Goal: Transaction & Acquisition: Purchase product/service

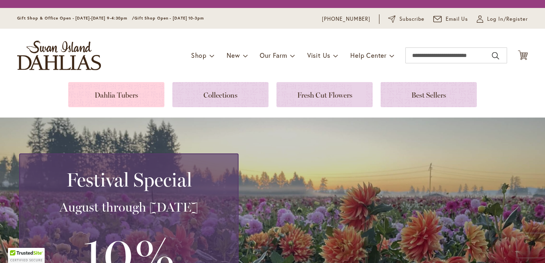
click at [130, 102] on link at bounding box center [116, 94] width 96 height 25
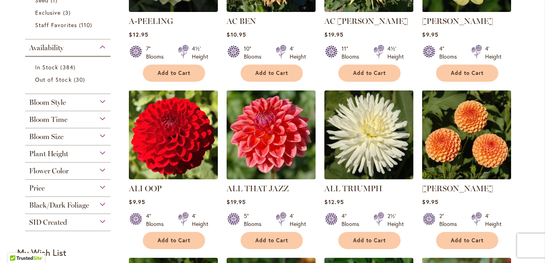
scroll to position [283, 0]
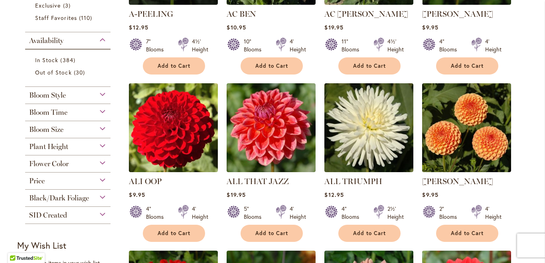
click at [66, 88] on div "Bloom Style" at bounding box center [67, 93] width 85 height 13
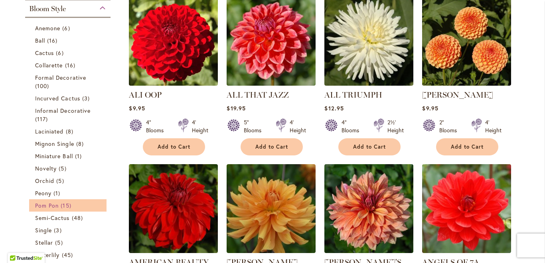
click at [61, 204] on span "15 items" at bounding box center [67, 205] width 12 height 8
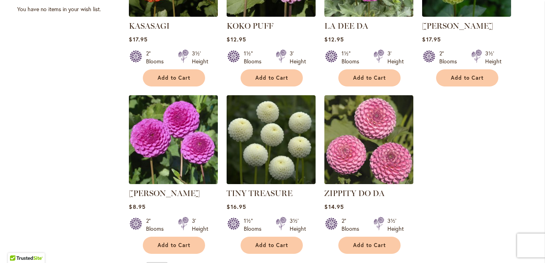
scroll to position [624, 0]
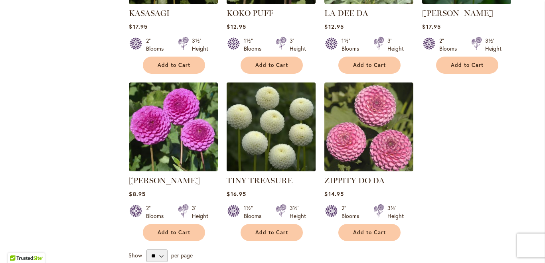
click at [285, 104] on img at bounding box center [270, 126] width 93 height 93
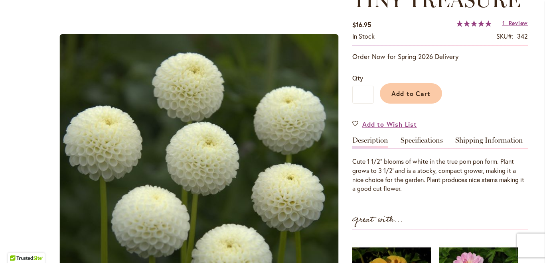
scroll to position [125, 0]
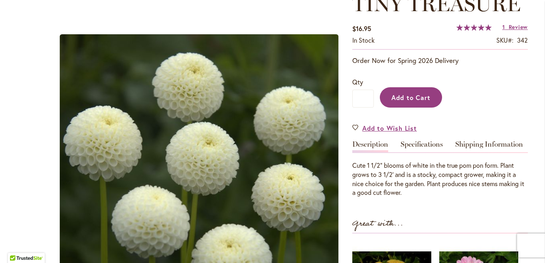
click at [427, 105] on button "Add to Cart" at bounding box center [411, 97] width 62 height 20
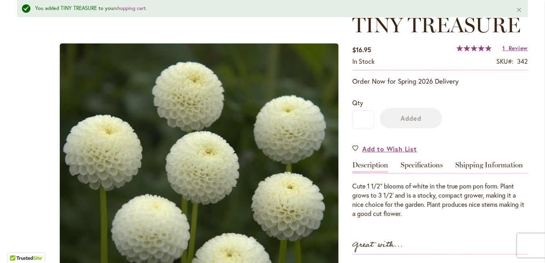
scroll to position [146, 0]
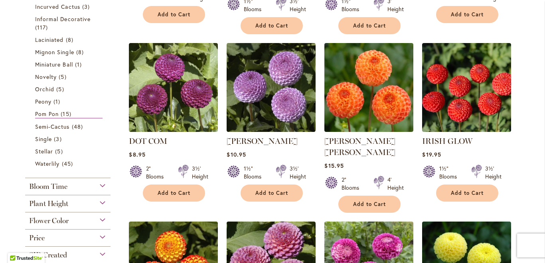
scroll to position [319, 0]
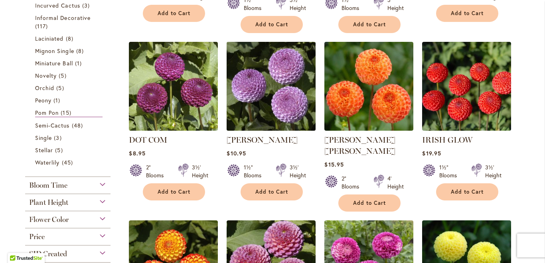
click at [262, 75] on img at bounding box center [270, 85] width 93 height 93
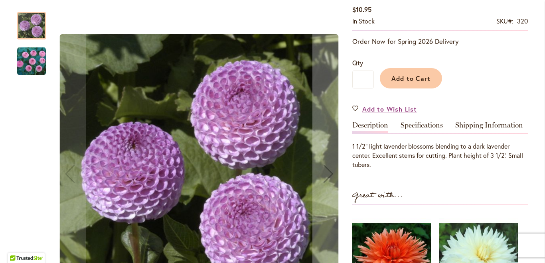
scroll to position [144, 0]
click at [32, 63] on img "FRANK HOLMES" at bounding box center [31, 61] width 29 height 29
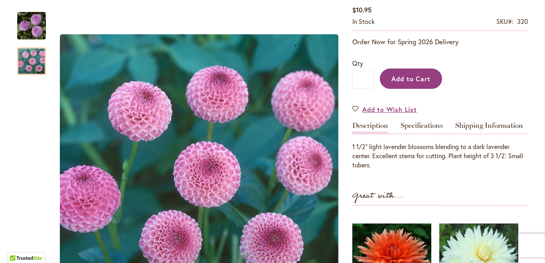
click at [400, 81] on span "Add to Cart" at bounding box center [410, 79] width 39 height 8
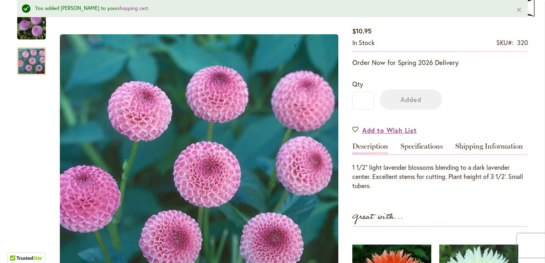
scroll to position [165, 0]
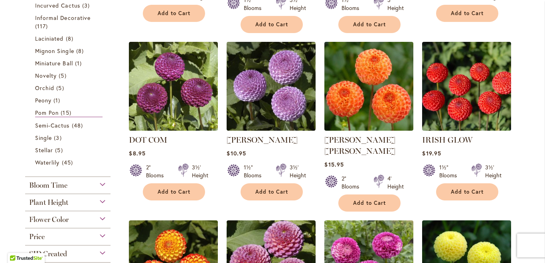
scroll to position [318, 0]
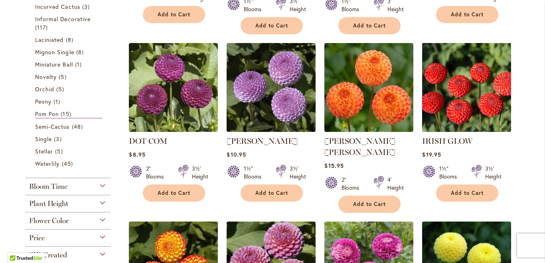
click at [463, 71] on img at bounding box center [466, 87] width 93 height 93
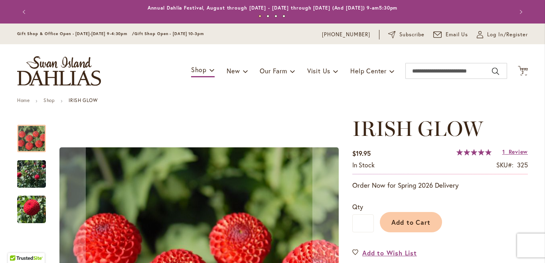
scroll to position [153, 0]
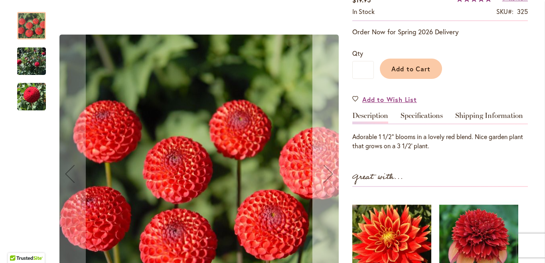
click at [329, 183] on div "Next" at bounding box center [328, 174] width 32 height 32
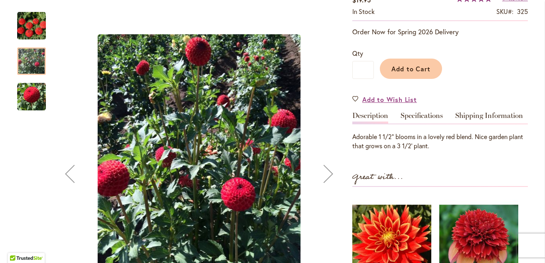
click at [329, 183] on div "Next" at bounding box center [328, 174] width 32 height 32
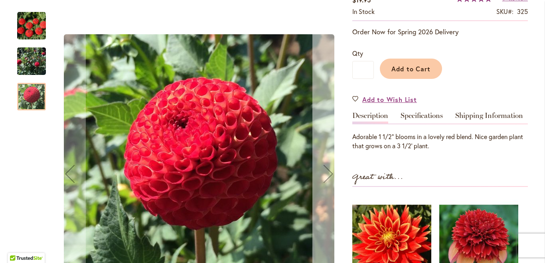
click at [329, 183] on div "Next" at bounding box center [328, 174] width 32 height 32
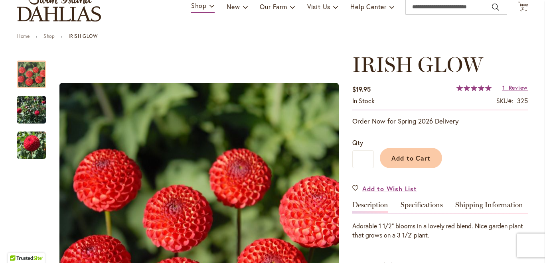
scroll to position [55, 0]
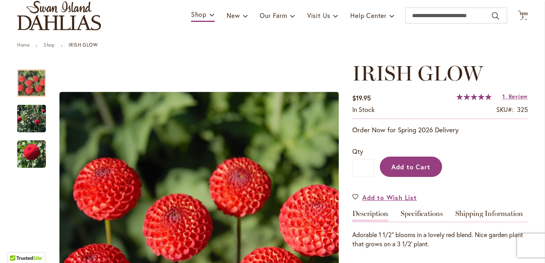
click at [409, 166] on span "Add to Cart" at bounding box center [410, 167] width 39 height 8
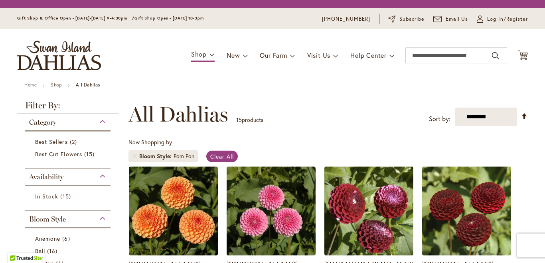
scroll to position [256, 0]
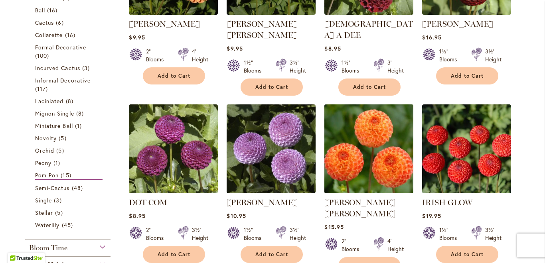
click at [361, 137] on img at bounding box center [368, 148] width 93 height 93
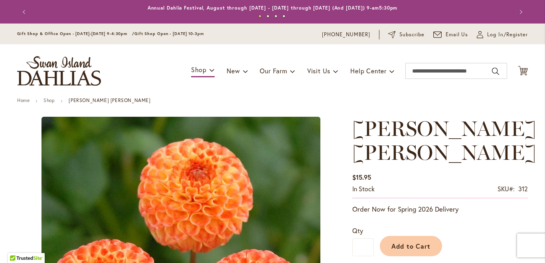
scroll to position [135, 0]
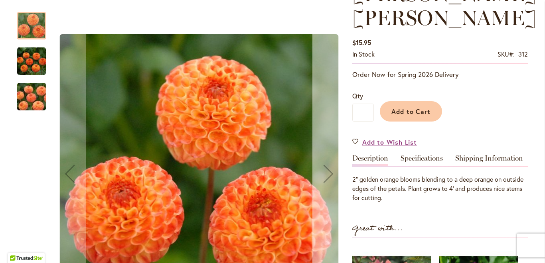
click at [324, 173] on div "Next" at bounding box center [328, 174] width 32 height 32
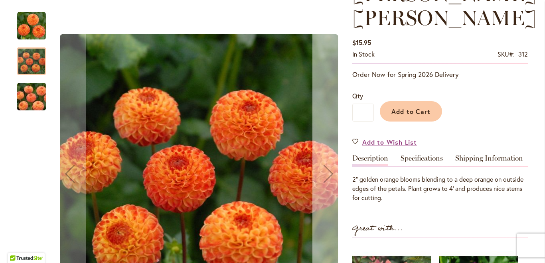
click at [324, 173] on div "Next" at bounding box center [328, 174] width 32 height 32
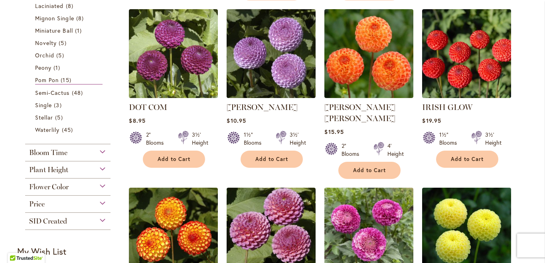
scroll to position [347, 0]
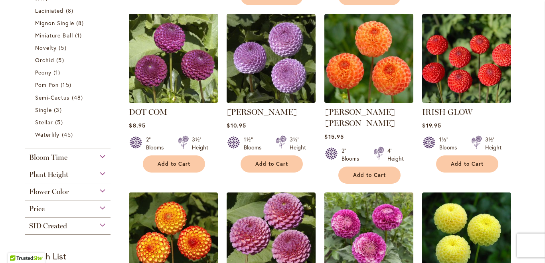
click at [169, 37] on img at bounding box center [173, 58] width 93 height 93
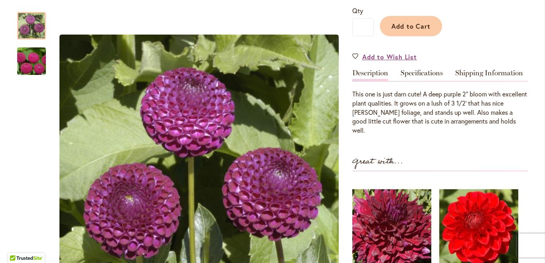
scroll to position [199, 0]
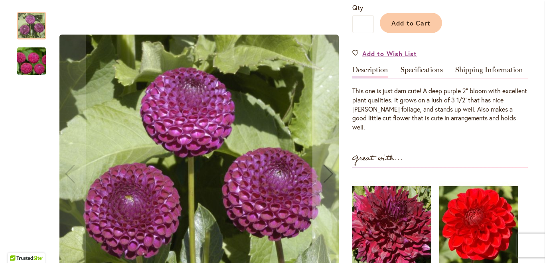
click at [35, 66] on img "DOT COM" at bounding box center [31, 61] width 57 height 38
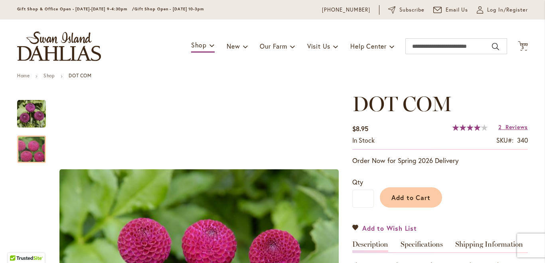
scroll to position [0, 0]
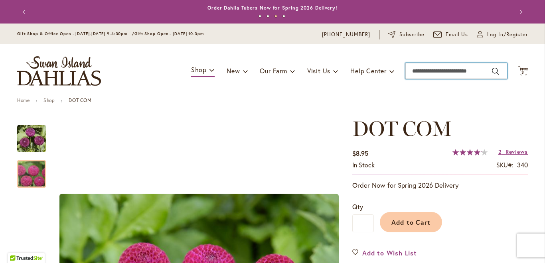
click at [422, 65] on input "Search" at bounding box center [456, 71] width 102 height 16
type input "****"
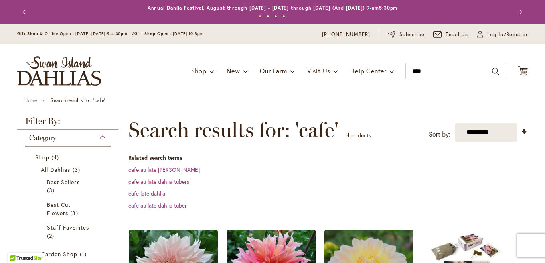
scroll to position [202, 0]
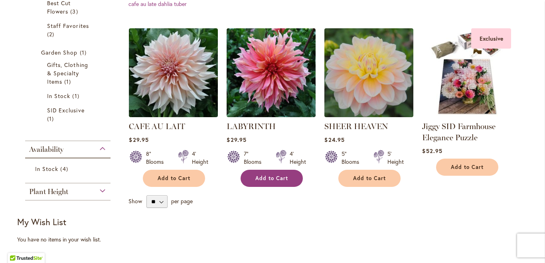
click at [269, 175] on span "Add to Cart" at bounding box center [271, 178] width 33 height 7
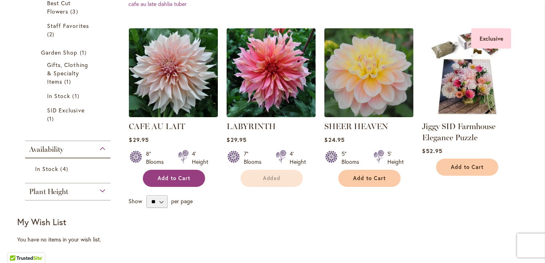
click at [185, 181] on span "Add to Cart" at bounding box center [173, 178] width 33 height 7
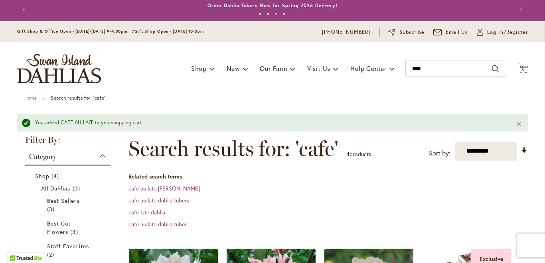
scroll to position [1, 0]
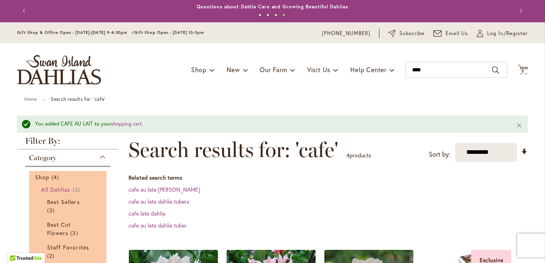
click at [48, 191] on span "All Dahlias" at bounding box center [56, 190] width 30 height 8
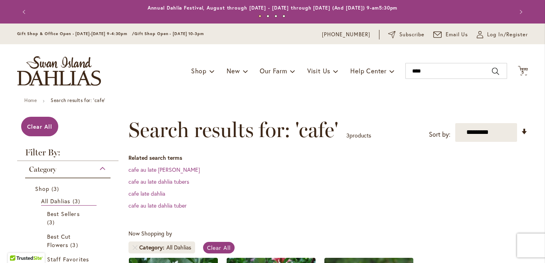
scroll to position [35, 0]
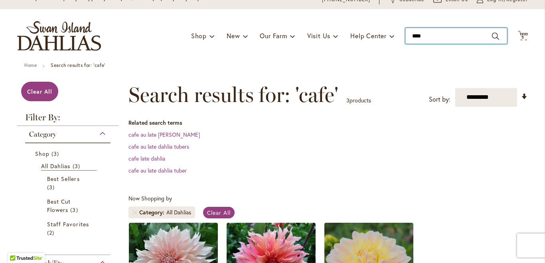
click at [439, 34] on input "****" at bounding box center [456, 36] width 102 height 16
type input "*"
click at [112, 59] on div "Toggle Nav Shop Dahlia Tubers Collections Fresh Cut Dahlias Gardening Supplies …" at bounding box center [272, 35] width 526 height 53
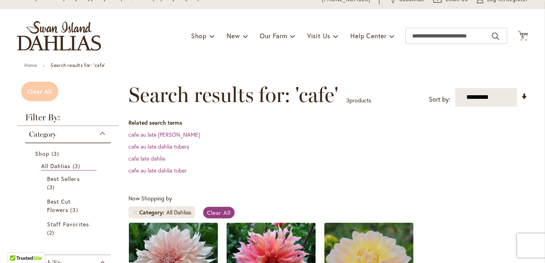
click at [42, 94] on span "Clear All" at bounding box center [39, 92] width 25 height 8
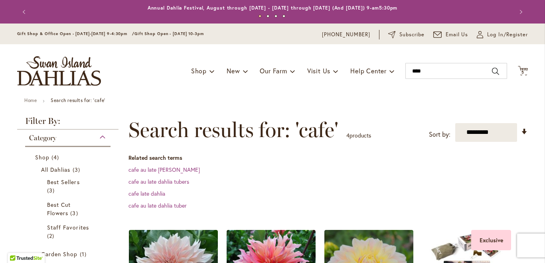
click at [71, 59] on img "store logo" at bounding box center [59, 71] width 84 height 30
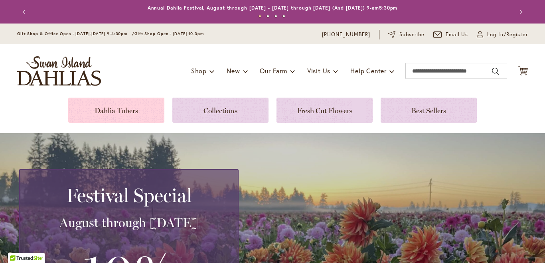
click at [128, 103] on link at bounding box center [116, 110] width 96 height 25
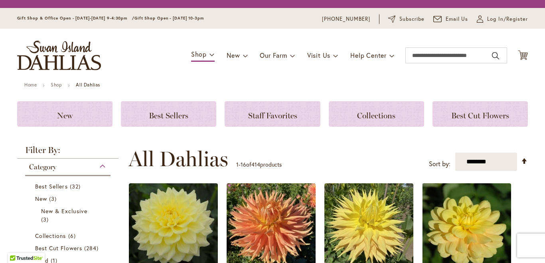
click at [301, 82] on div "Toggle Nav Shop Dahlia Tubers Collections Fresh Cut Dahlias Gardening Supplies …" at bounding box center [272, 55] width 526 height 53
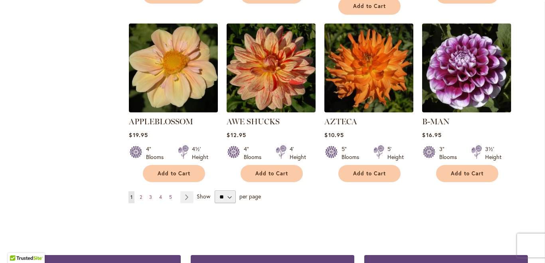
scroll to position [685, 0]
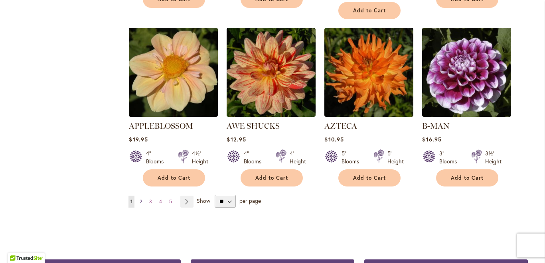
click at [142, 199] on span "2" at bounding box center [141, 202] width 2 height 6
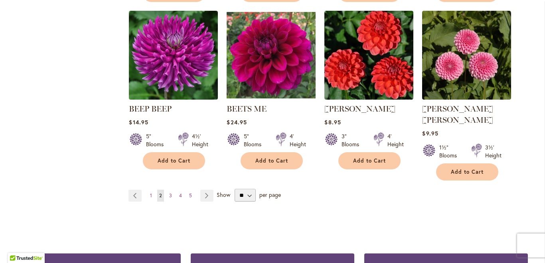
scroll to position [705, 0]
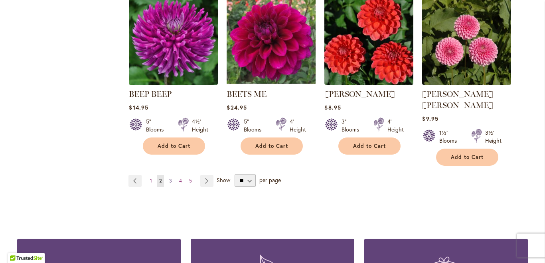
click at [171, 178] on span "3" at bounding box center [170, 181] width 3 height 6
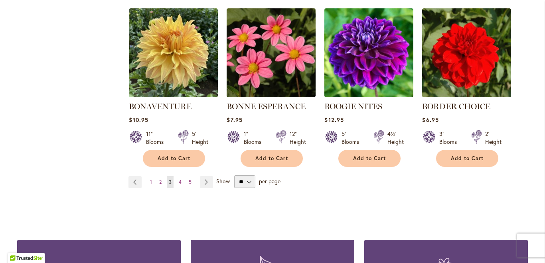
scroll to position [698, 0]
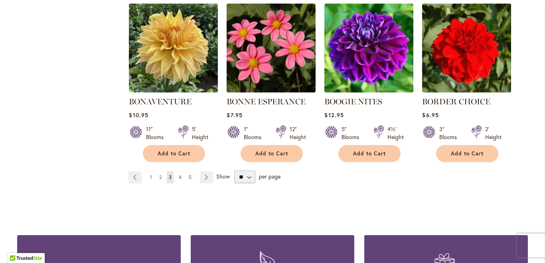
click at [180, 174] on span "4" at bounding box center [180, 177] width 3 height 6
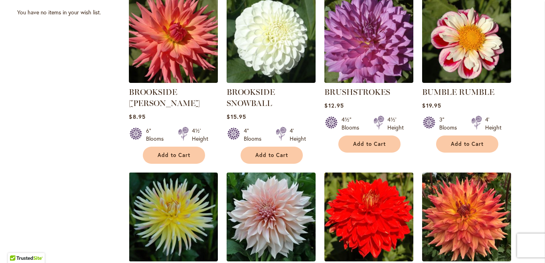
scroll to position [377, 0]
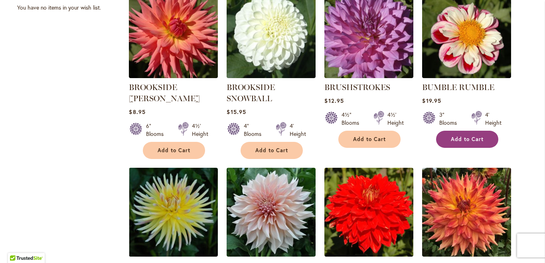
click at [448, 138] on button "Add to Cart" at bounding box center [467, 139] width 62 height 17
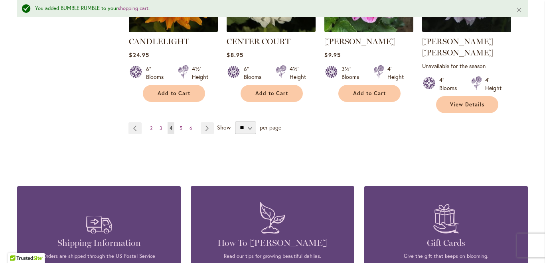
scroll to position [792, 0]
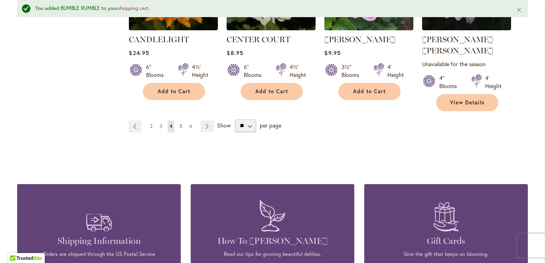
click at [179, 123] on span "5" at bounding box center [180, 126] width 3 height 6
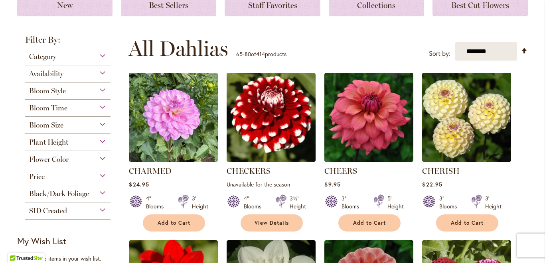
scroll to position [156, 0]
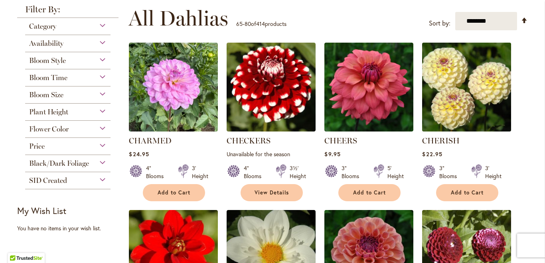
click at [453, 98] on img at bounding box center [466, 87] width 93 height 93
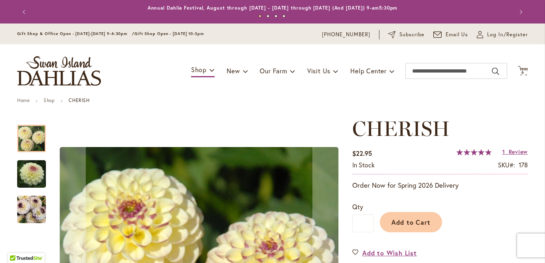
click at [22, 214] on img "CHERISH" at bounding box center [31, 210] width 29 height 38
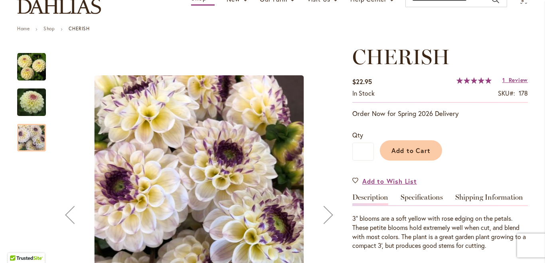
scroll to position [72, 0]
click at [29, 104] on img "CHERISH" at bounding box center [31, 102] width 57 height 38
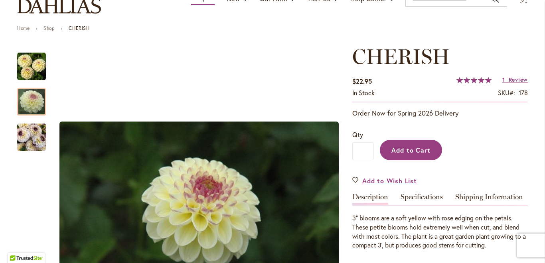
click at [409, 146] on span "Add to Cart" at bounding box center [410, 150] width 39 height 8
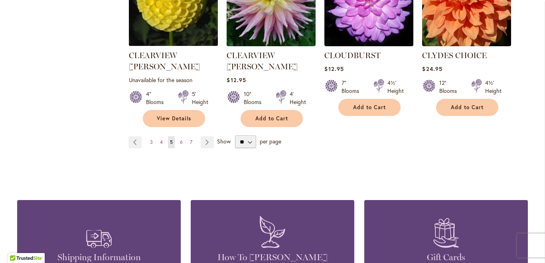
scroll to position [767, 0]
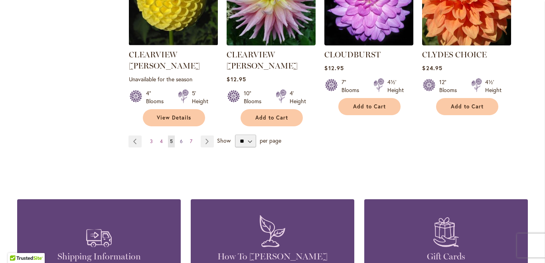
click at [182, 138] on span "6" at bounding box center [181, 141] width 3 height 6
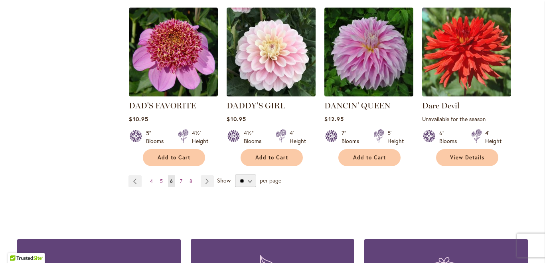
scroll to position [725, 0]
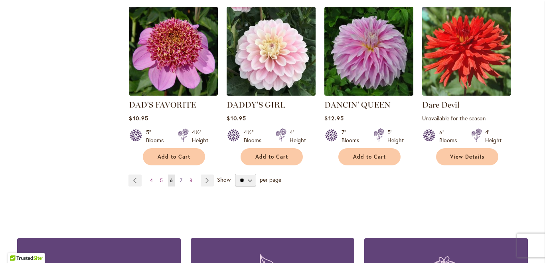
click at [180, 177] on span "7" at bounding box center [181, 180] width 2 height 6
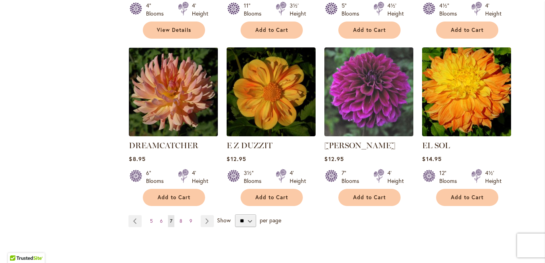
scroll to position [647, 0]
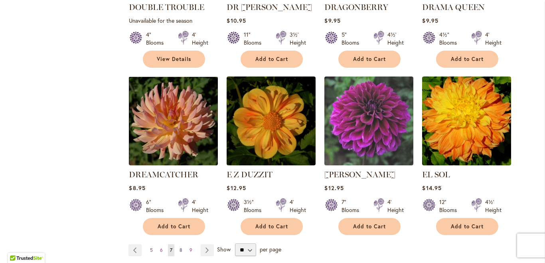
click at [179, 244] on link "Page 8" at bounding box center [180, 250] width 7 height 12
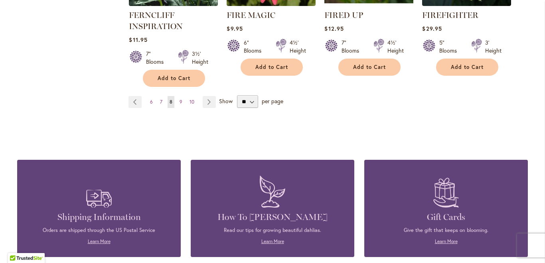
scroll to position [805, 0]
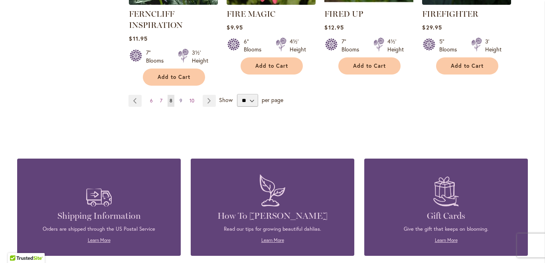
click at [182, 101] on link "Page 9" at bounding box center [180, 101] width 7 height 12
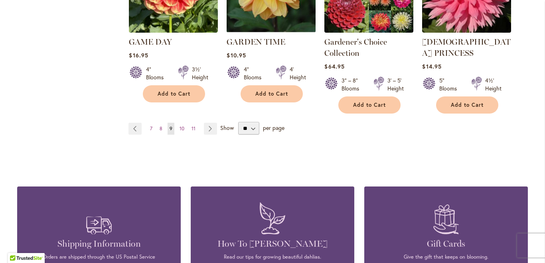
scroll to position [793, 0]
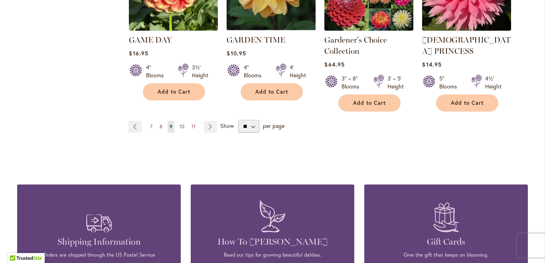
click at [180, 124] on span "10" at bounding box center [181, 127] width 5 height 6
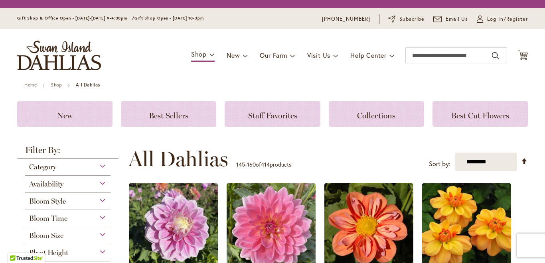
click at [532, 78] on div "Toggle Nav Shop Dahlia Tubers Collections Fresh Cut Dahlias Gardening Supplies …" at bounding box center [272, 55] width 526 height 53
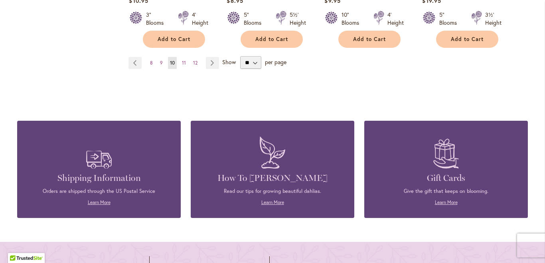
scroll to position [823, 0]
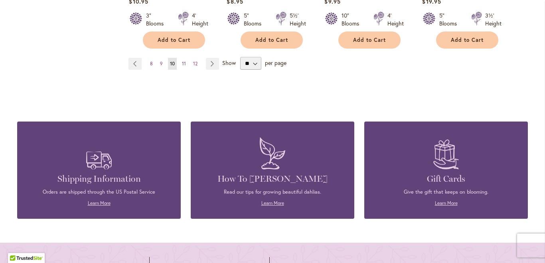
click at [185, 61] on span "11" at bounding box center [184, 64] width 4 height 6
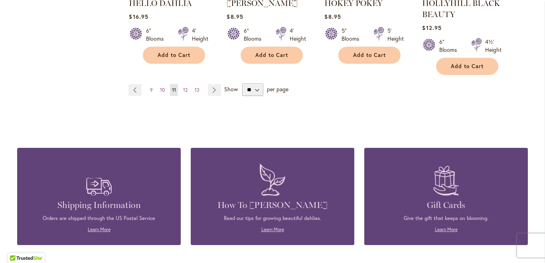
scroll to position [832, 0]
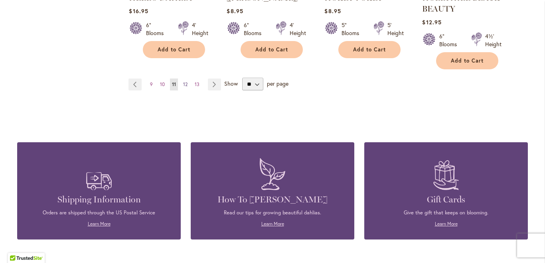
click at [186, 84] on span "12" at bounding box center [185, 84] width 4 height 6
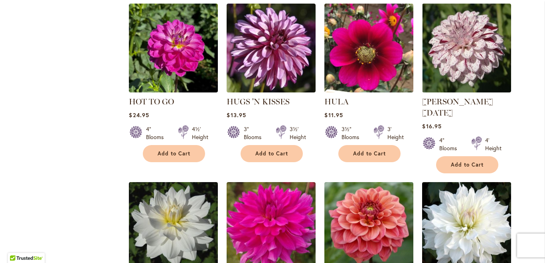
scroll to position [531, 0]
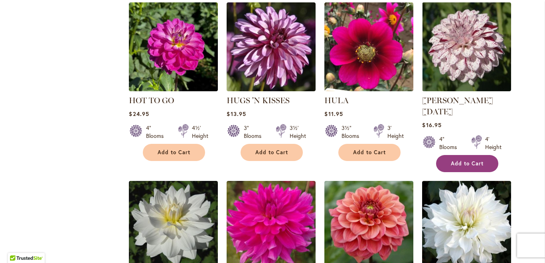
click at [479, 160] on span "Add to Cart" at bounding box center [467, 163] width 33 height 7
click at [532, 94] on main "Home Shop All Dahlias New Best Sellers Staff Favorites Collections Best Cut Flo…" at bounding box center [272, 50] width 525 height 968
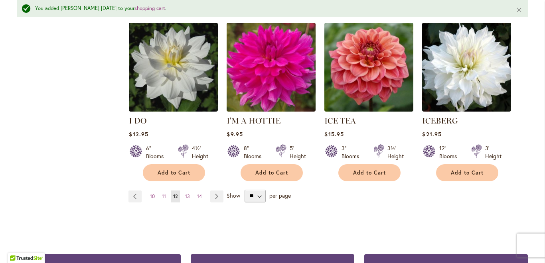
scroll to position [722, 0]
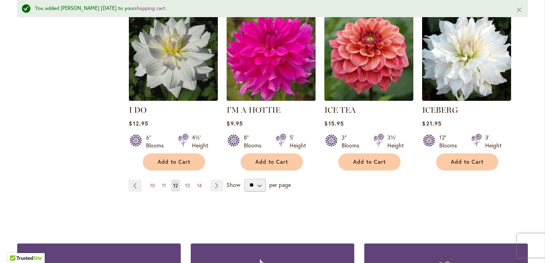
click at [188, 183] on span "13" at bounding box center [187, 186] width 5 height 6
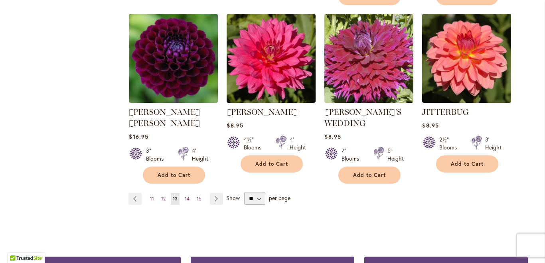
scroll to position [716, 0]
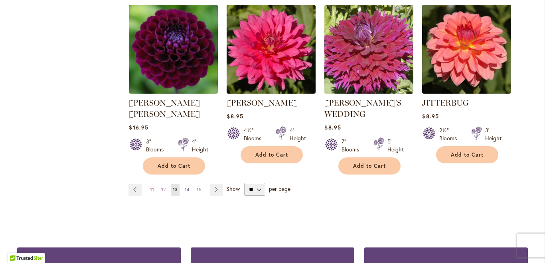
click at [188, 187] on span "14" at bounding box center [187, 190] width 5 height 6
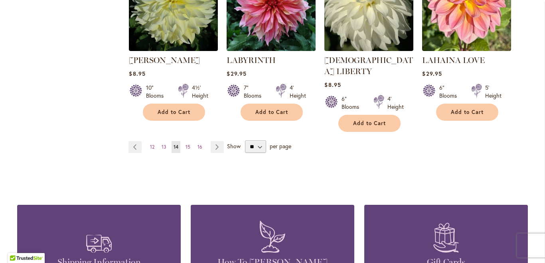
scroll to position [747, 0]
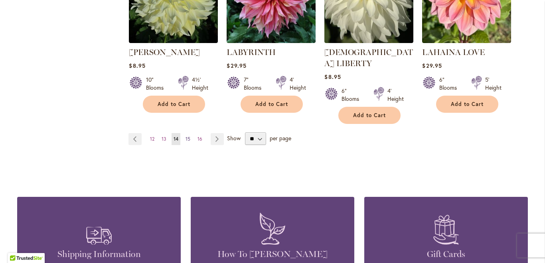
click at [188, 136] on span "15" at bounding box center [187, 139] width 5 height 6
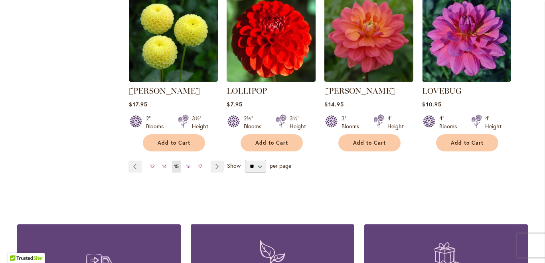
scroll to position [731, 0]
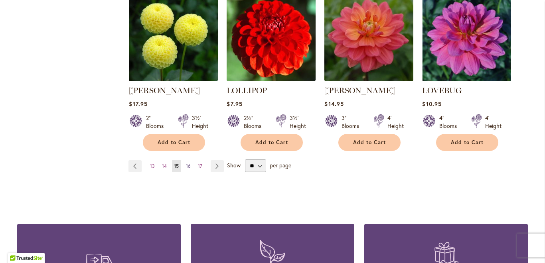
click at [188, 163] on span "16" at bounding box center [188, 166] width 5 height 6
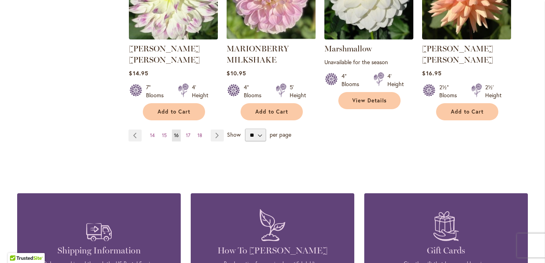
scroll to position [764, 0]
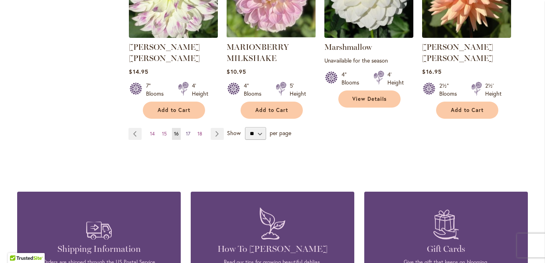
click at [190, 131] on span "17" at bounding box center [188, 134] width 4 height 6
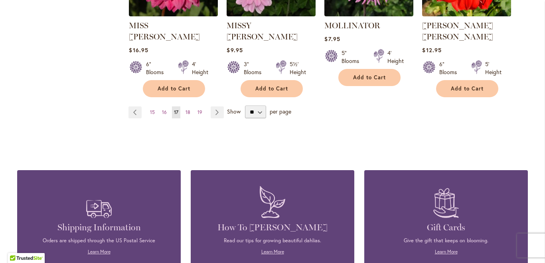
scroll to position [773, 0]
click at [188, 110] on span "18" at bounding box center [187, 113] width 5 height 6
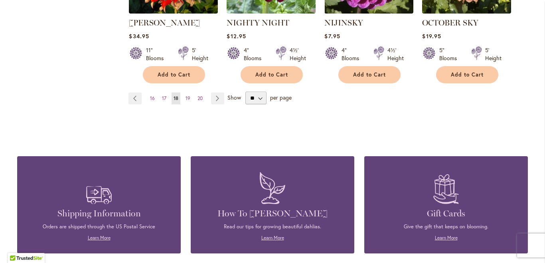
scroll to position [793, 0]
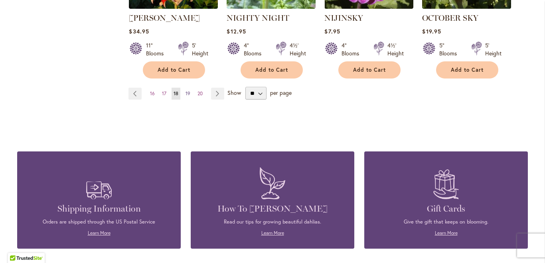
click at [188, 91] on span "19" at bounding box center [187, 94] width 5 height 6
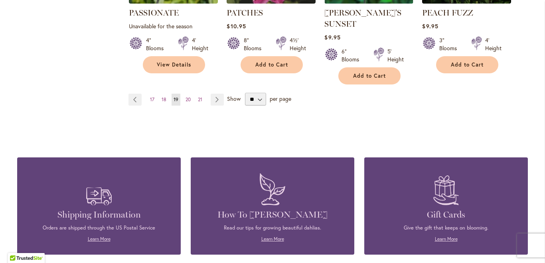
scroll to position [799, 0]
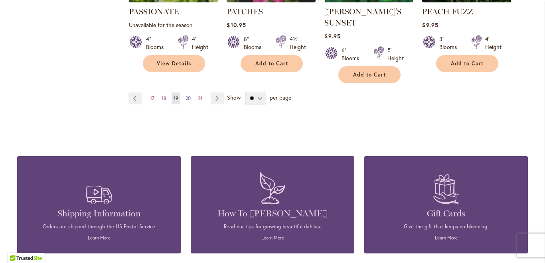
click at [190, 95] on span "20" at bounding box center [187, 98] width 5 height 6
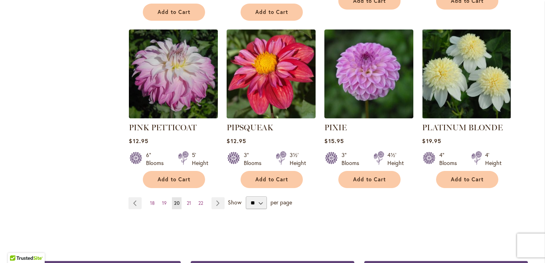
scroll to position [725, 0]
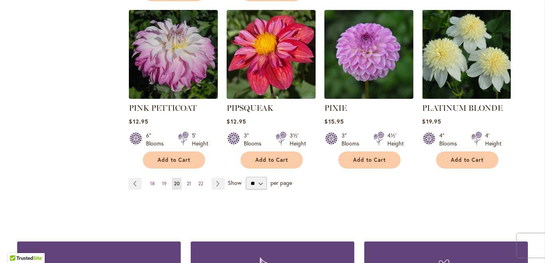
click at [188, 181] on span "21" at bounding box center [189, 184] width 4 height 6
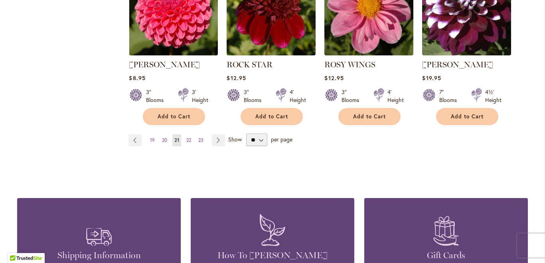
scroll to position [748, 0]
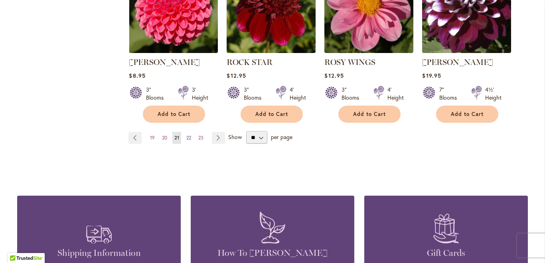
click at [188, 135] on span "22" at bounding box center [188, 138] width 5 height 6
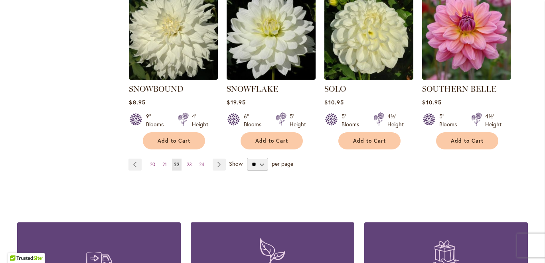
scroll to position [723, 0]
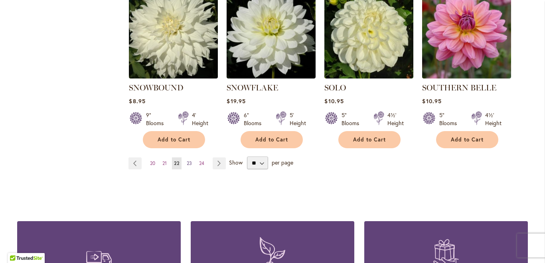
click at [191, 160] on span "23" at bounding box center [189, 163] width 5 height 6
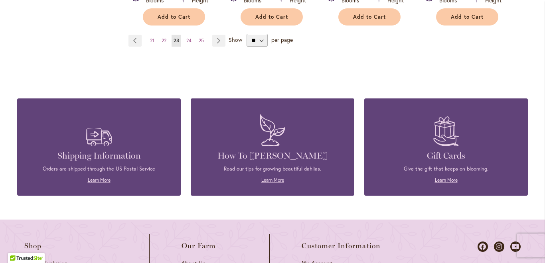
scroll to position [860, 0]
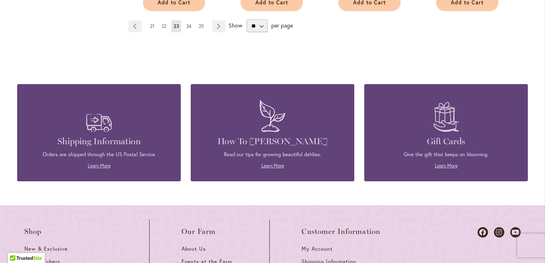
click at [188, 23] on span "24" at bounding box center [188, 26] width 5 height 6
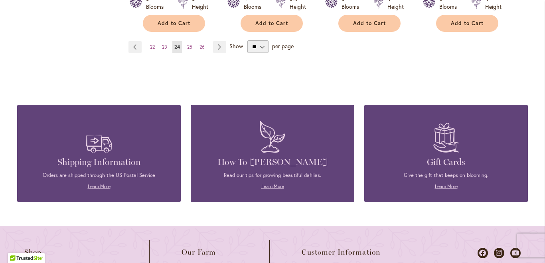
scroll to position [836, 0]
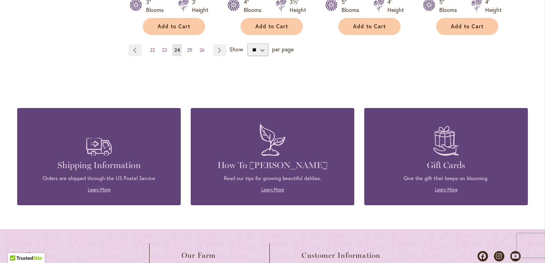
click at [191, 47] on span "25" at bounding box center [189, 50] width 5 height 6
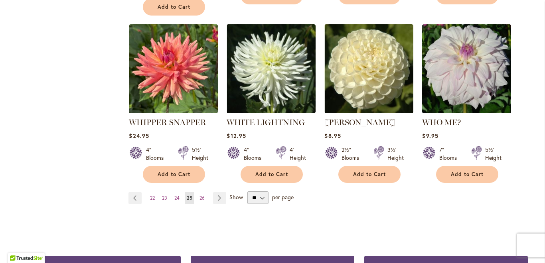
scroll to position [689, 0]
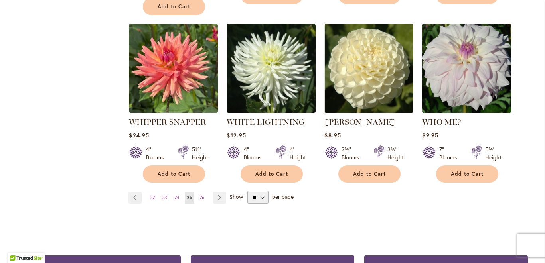
click at [476, 41] on img at bounding box center [466, 68] width 93 height 93
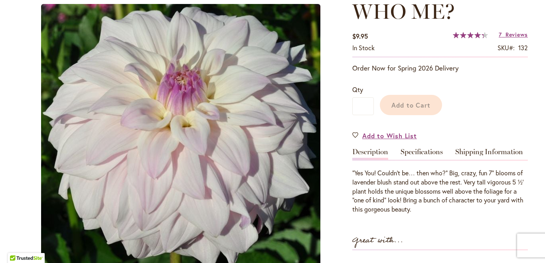
scroll to position [132, 0]
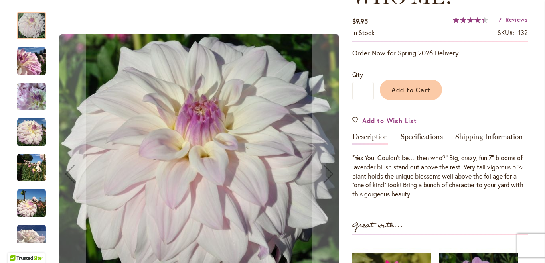
click at [28, 66] on img "Who Me?" at bounding box center [31, 61] width 29 height 29
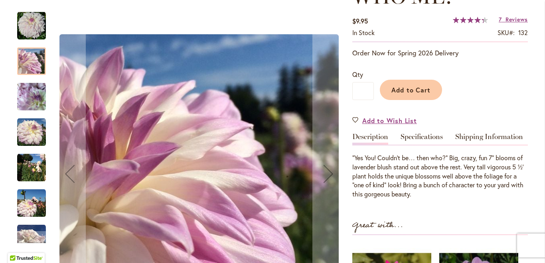
click at [29, 102] on img "Who Me?" at bounding box center [31, 97] width 29 height 38
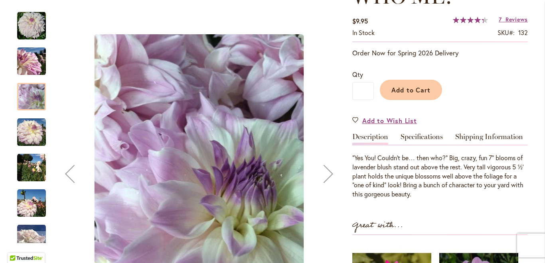
click at [33, 146] on div "Who Me?" at bounding box center [35, 163] width 37 height 35
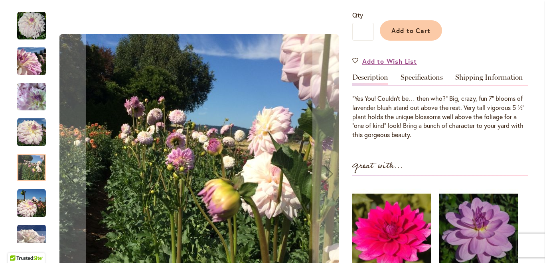
scroll to position [200, 0]
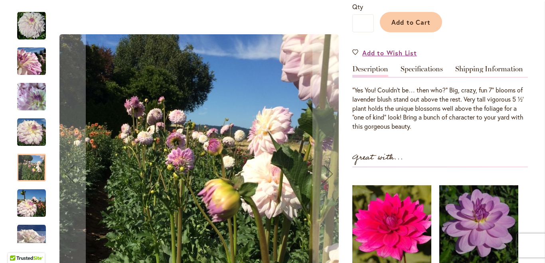
click at [26, 211] on img "Who Me?" at bounding box center [31, 203] width 29 height 29
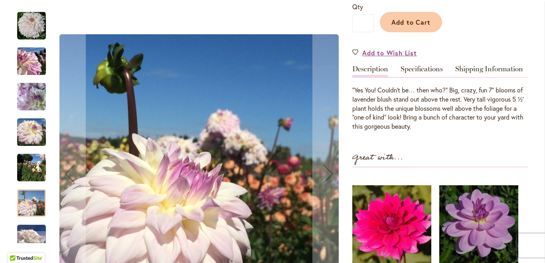
click at [28, 24] on img "Who Me?" at bounding box center [31, 26] width 29 height 29
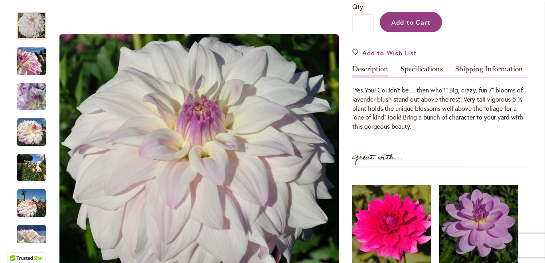
click at [413, 21] on span "Add to Cart" at bounding box center [410, 22] width 39 height 8
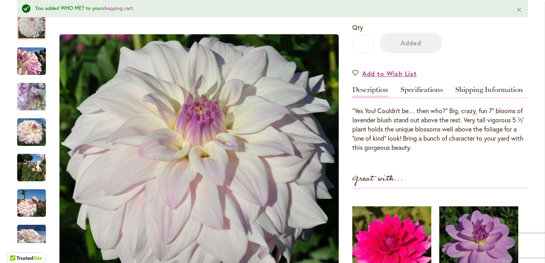
scroll to position [221, 0]
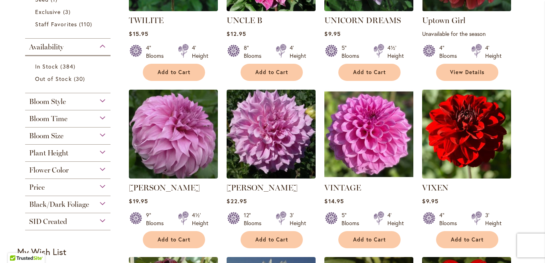
scroll to position [274, 0]
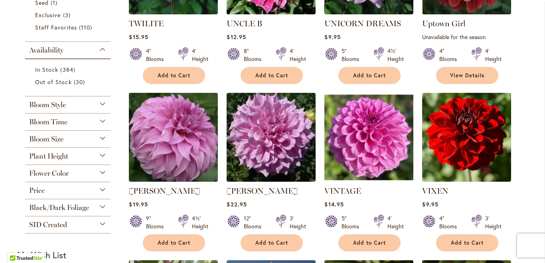
click at [168, 130] on img at bounding box center [173, 137] width 93 height 93
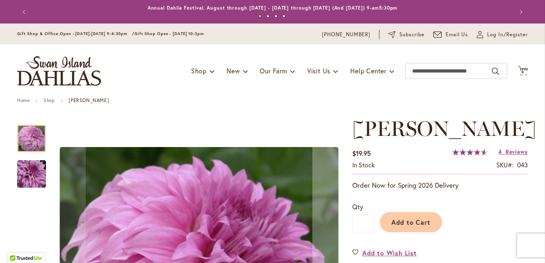
click at [24, 183] on img "Vassio Meggos" at bounding box center [31, 174] width 57 height 38
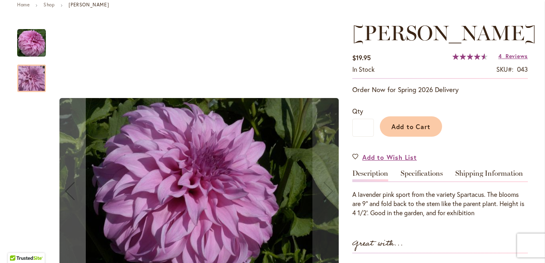
scroll to position [95, 0]
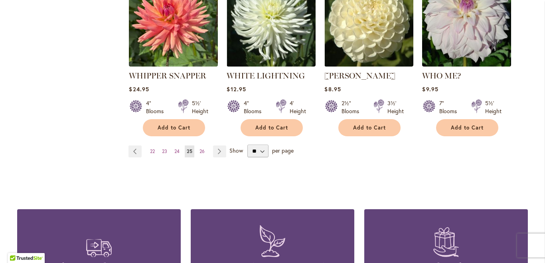
scroll to position [738, 0]
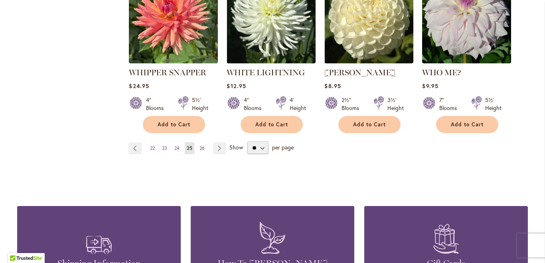
click at [203, 145] on span "26" at bounding box center [201, 148] width 5 height 6
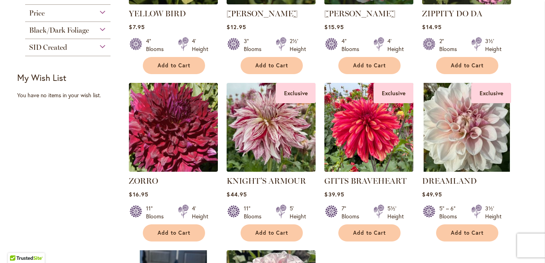
scroll to position [451, 0]
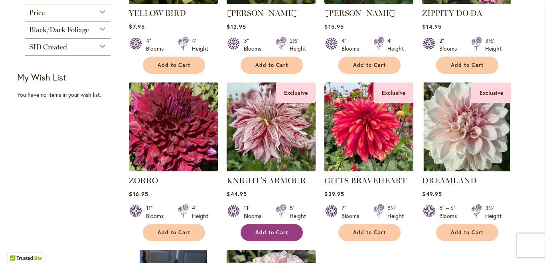
click at [262, 233] on span "Add to Cart" at bounding box center [271, 232] width 33 height 7
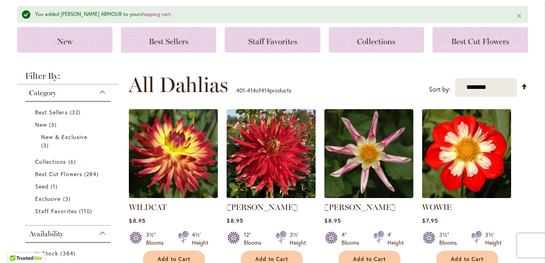
scroll to position [0, 0]
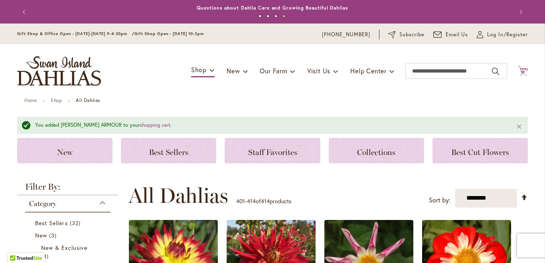
click at [521, 71] on span "10" at bounding box center [522, 72] width 5 height 5
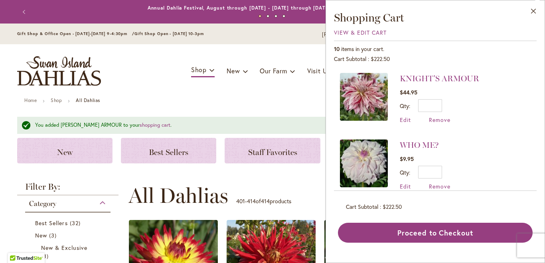
click at [500, 101] on li "KNIGHT'S ARMOUR $44.95 Qty * Update Edit Remove" at bounding box center [435, 102] width 191 height 59
